Goal: Transaction & Acquisition: Purchase product/service

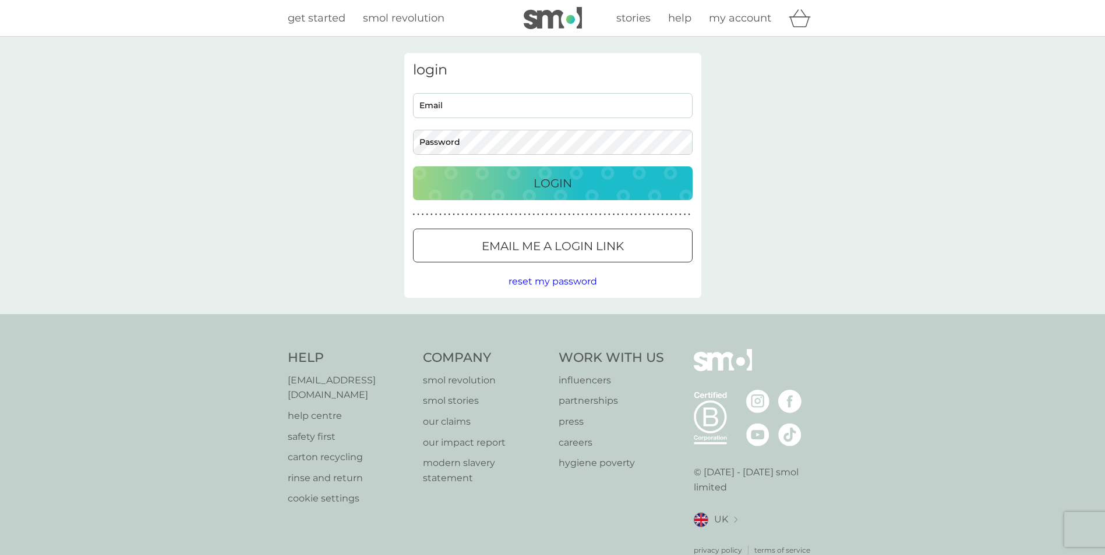
type input "dmemail@tiscali.co.uk"
click at [555, 181] on p "Login" at bounding box center [552, 183] width 38 height 19
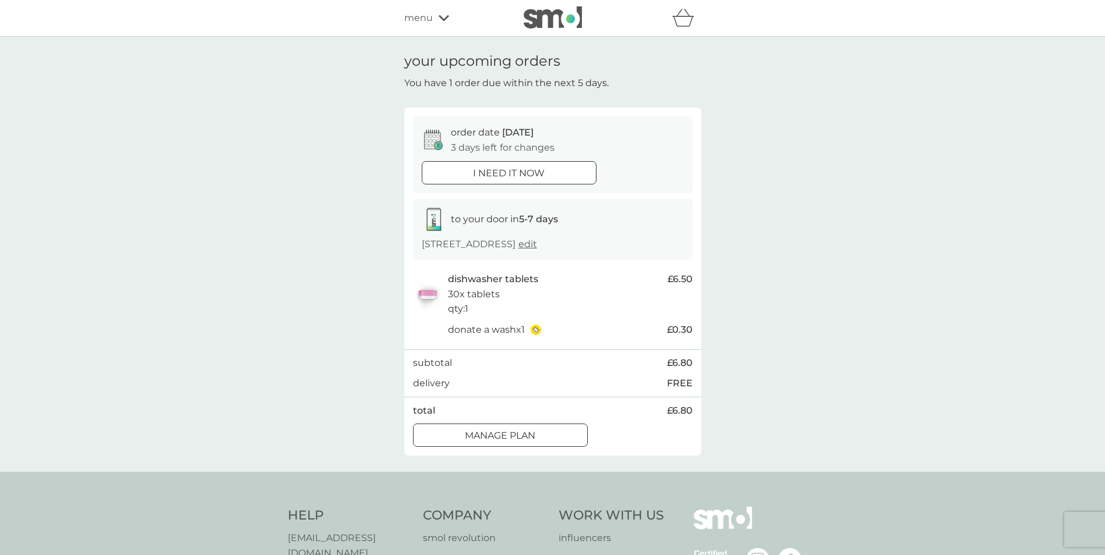
click at [507, 172] on div at bounding box center [509, 173] width 42 height 12
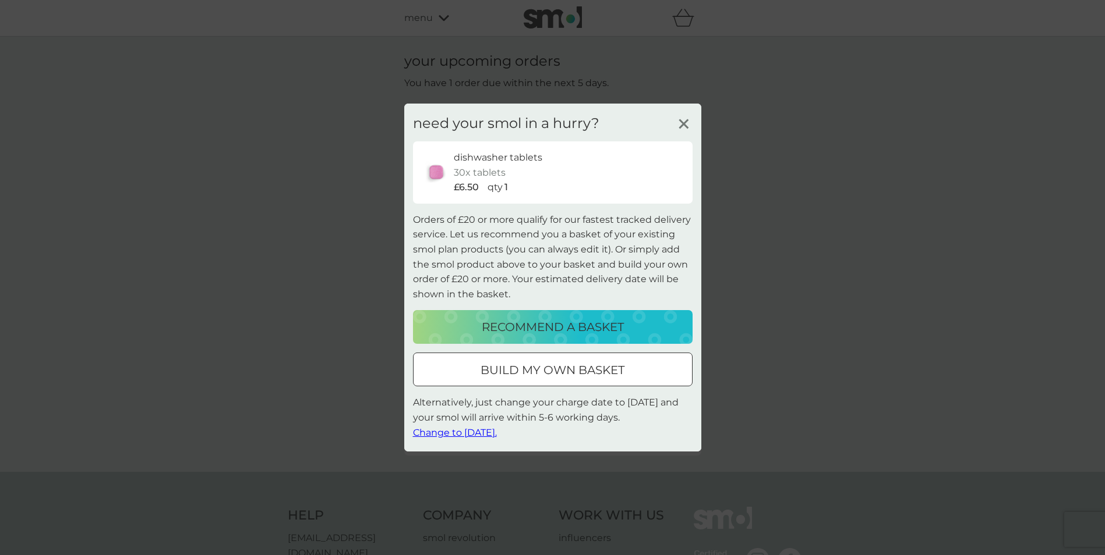
click at [574, 321] on p "recommend a basket" at bounding box center [553, 327] width 142 height 19
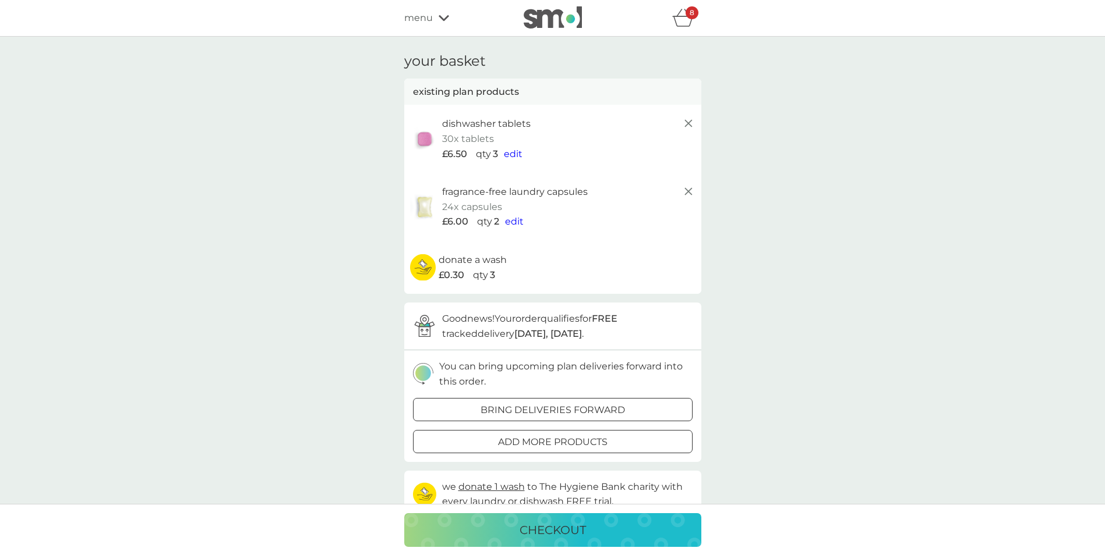
click at [684, 194] on icon at bounding box center [688, 192] width 14 height 14
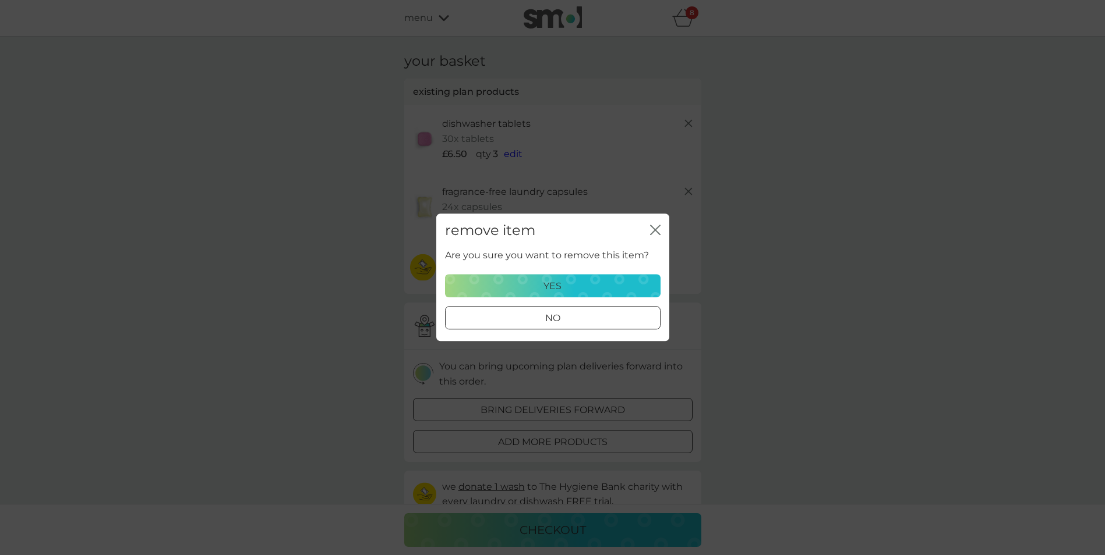
click at [553, 281] on p "yes" at bounding box center [552, 286] width 18 height 15
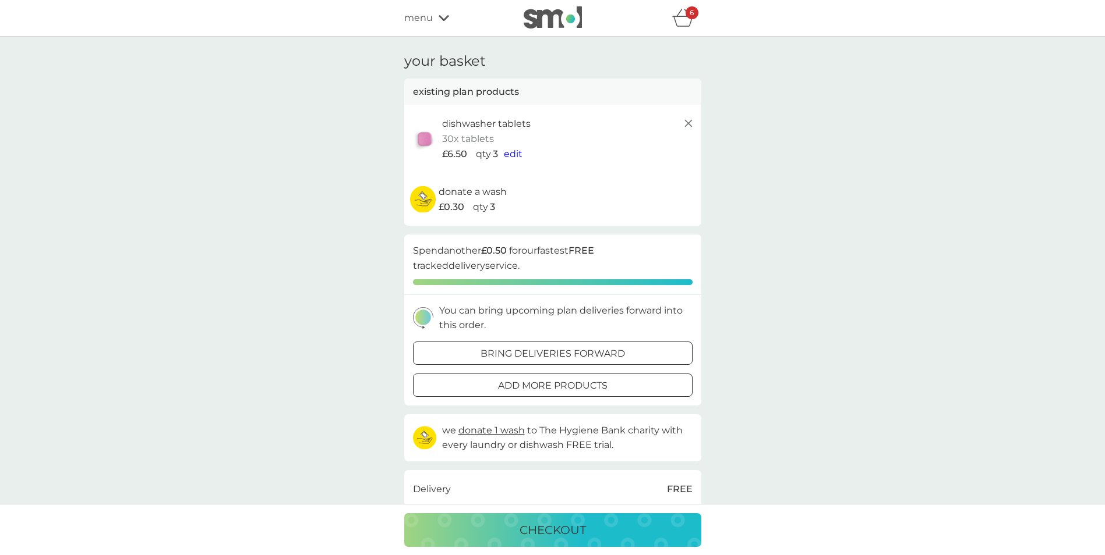
click at [515, 154] on span "edit" at bounding box center [513, 153] width 19 height 11
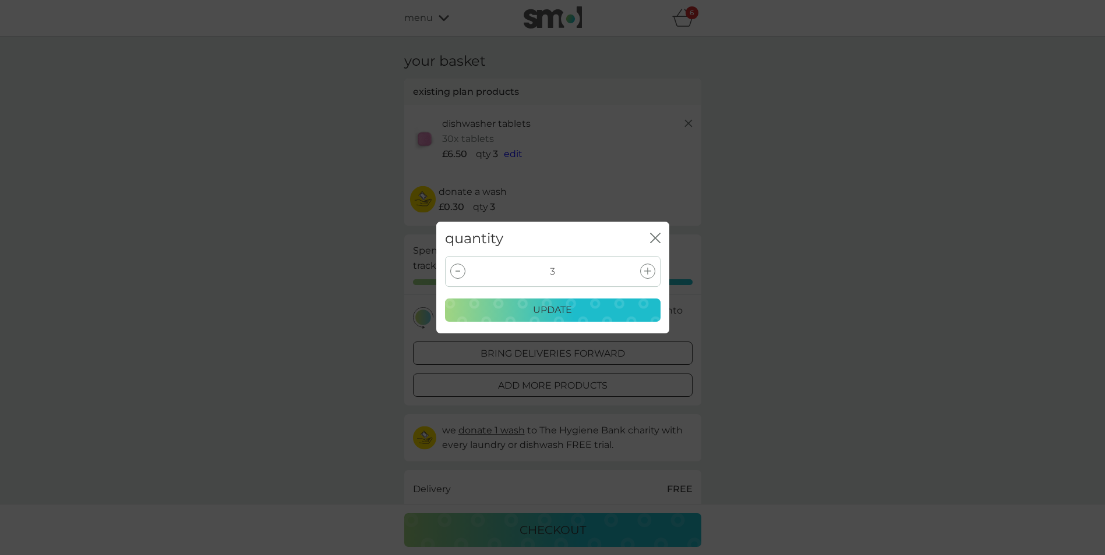
click at [653, 236] on icon "close" at bounding box center [652, 237] width 5 height 9
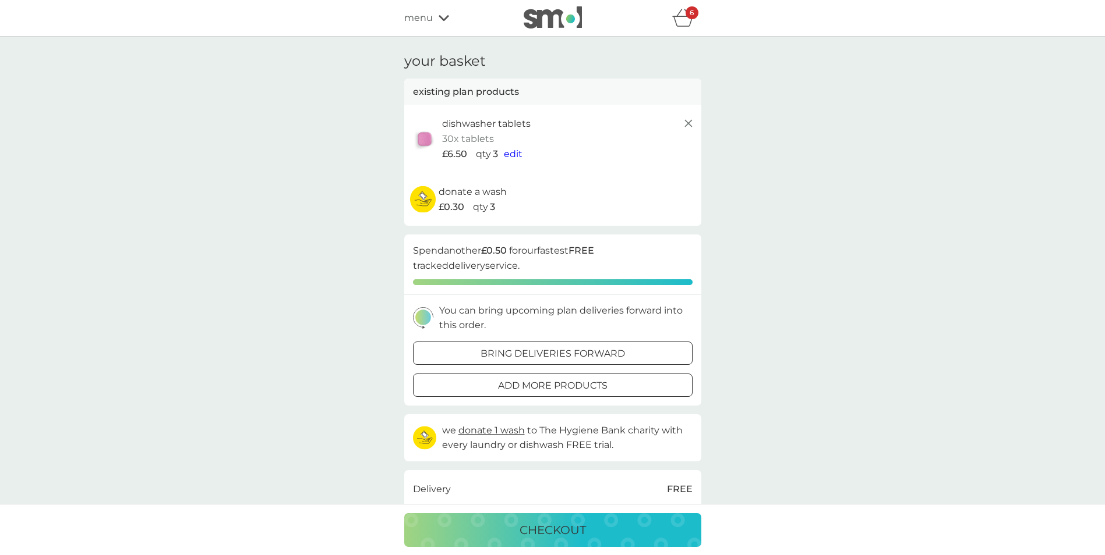
click at [419, 198] on img at bounding box center [423, 199] width 26 height 27
click at [560, 524] on p "checkout" at bounding box center [552, 530] width 66 height 19
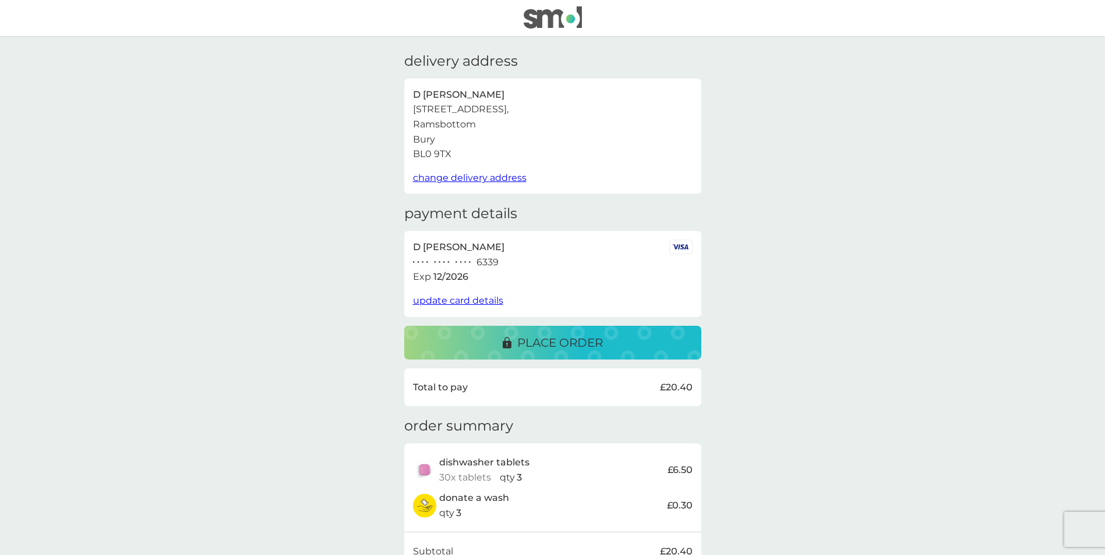
click at [567, 338] on p "place order" at bounding box center [560, 343] width 86 height 19
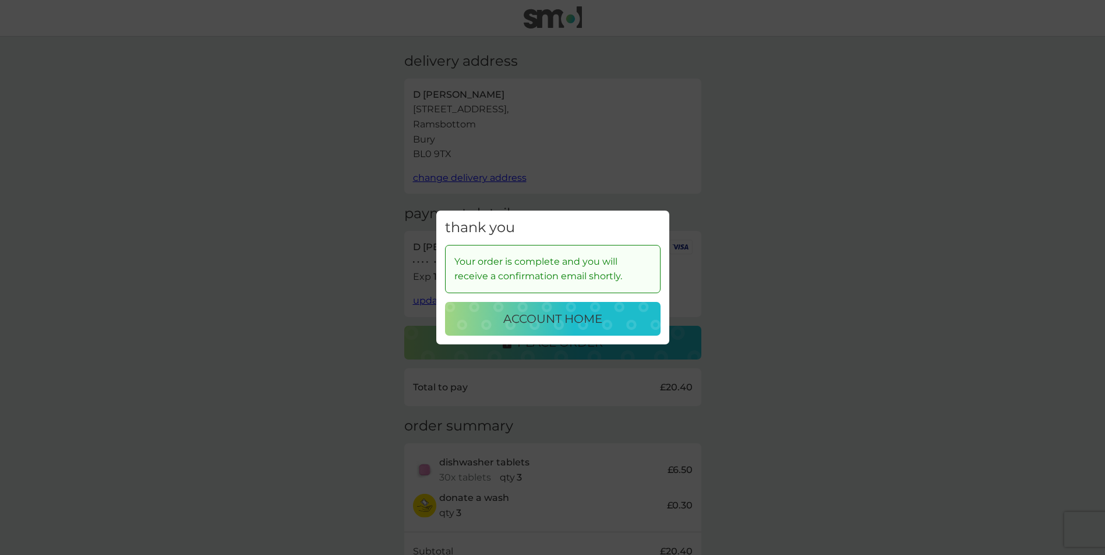
click at [548, 320] on p "account home" at bounding box center [552, 319] width 99 height 19
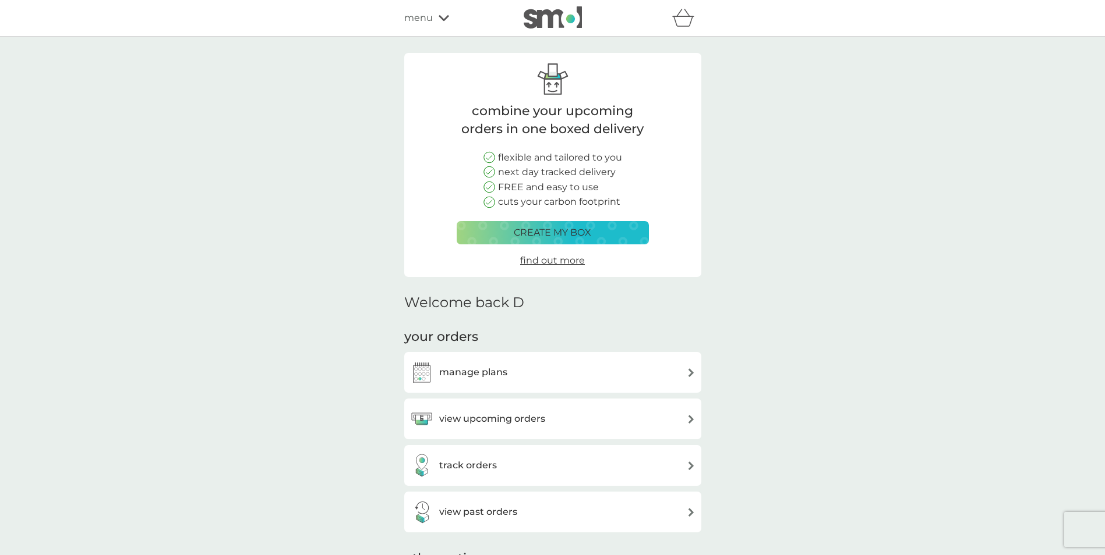
click at [445, 18] on icon at bounding box center [443, 18] width 10 height 6
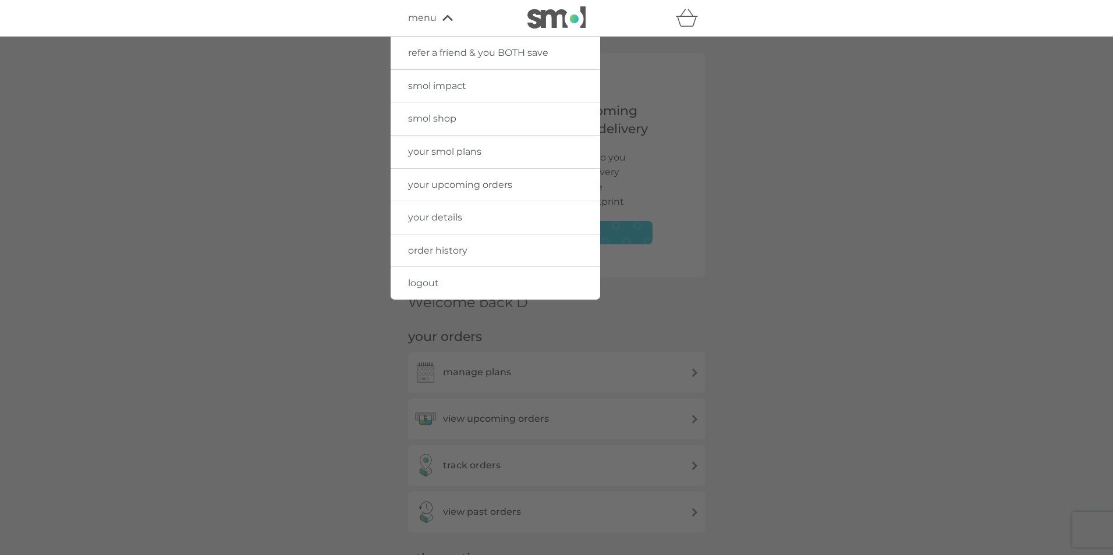
click at [424, 278] on span "logout" at bounding box center [423, 283] width 31 height 11
